Goal: Task Accomplishment & Management: Manage account settings

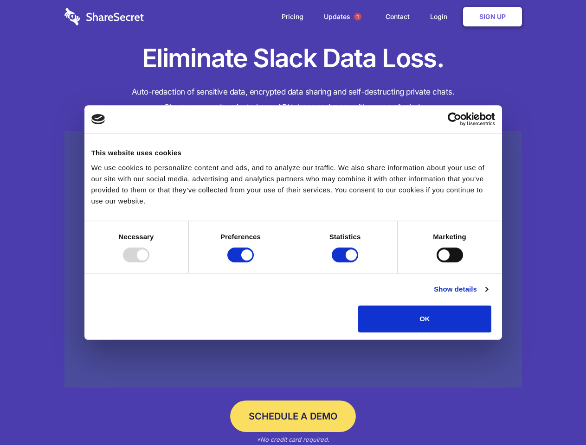
click at [149, 263] on div at bounding box center [136, 255] width 26 height 15
click at [254, 263] on input "Preferences" at bounding box center [240, 255] width 26 height 15
checkbox input "false"
click at [346, 263] on input "Statistics" at bounding box center [345, 255] width 26 height 15
checkbox input "false"
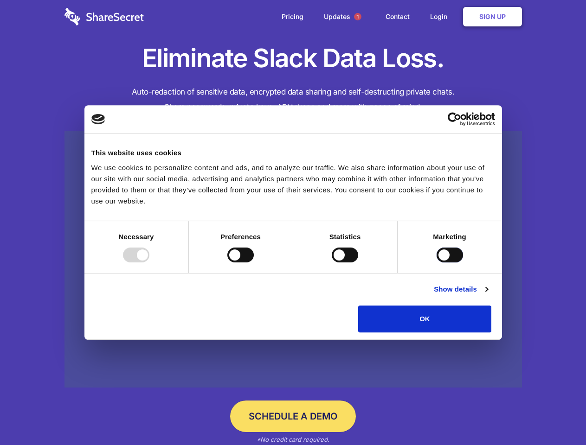
click at [437, 263] on input "Marketing" at bounding box center [450, 255] width 26 height 15
checkbox input "true"
